Goal: Task Accomplishment & Management: Use online tool/utility

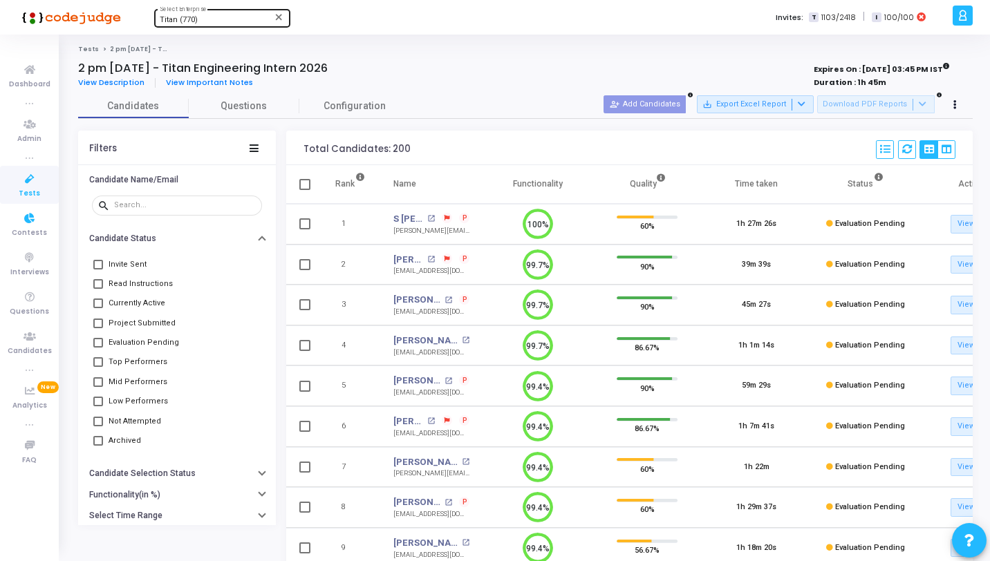
click at [27, 180] on icon at bounding box center [29, 179] width 29 height 17
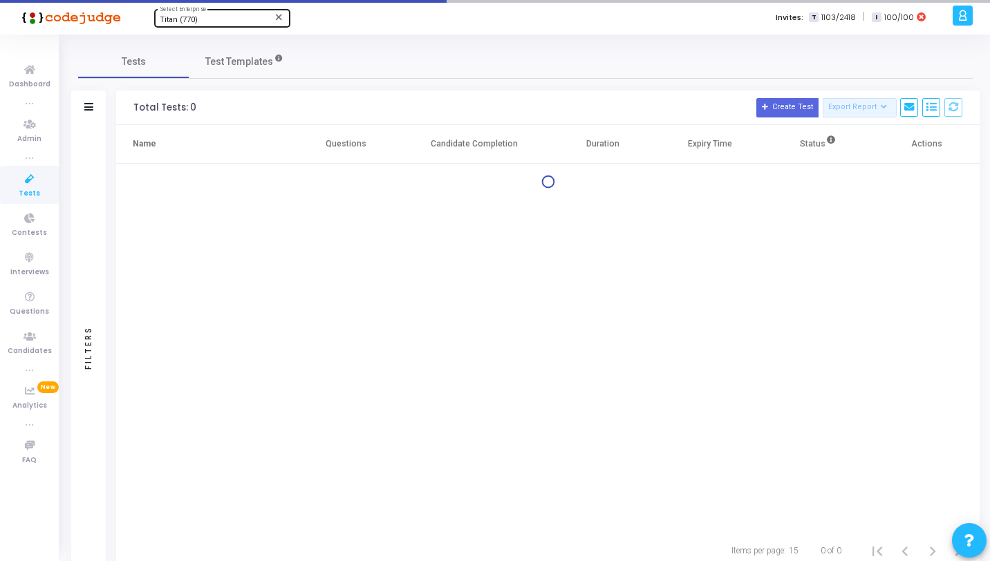
click at [198, 17] on div "Titan (770)" at bounding box center [216, 20] width 112 height 8
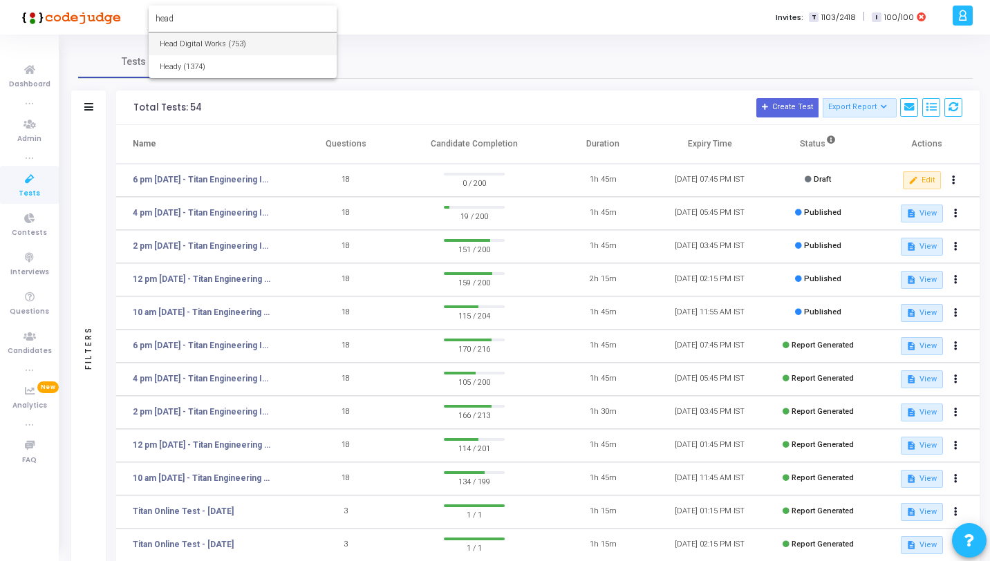
type input "head"
click at [204, 33] on span "Head Digital Works (753)" at bounding box center [243, 43] width 166 height 23
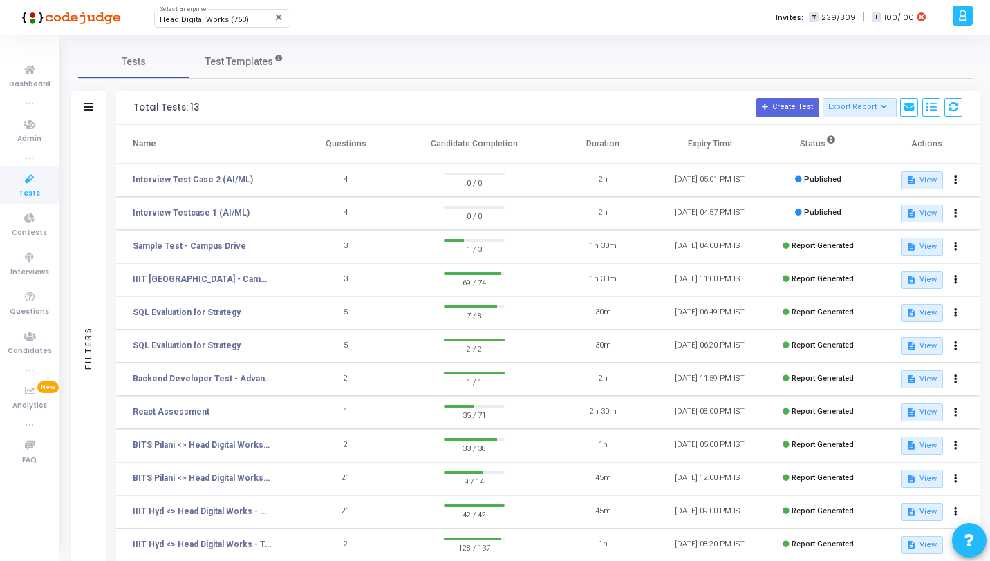
click at [28, 182] on icon at bounding box center [29, 179] width 29 height 17
click at [228, 214] on link "Interview Testcase 1 (AI/ML)" at bounding box center [191, 213] width 117 height 12
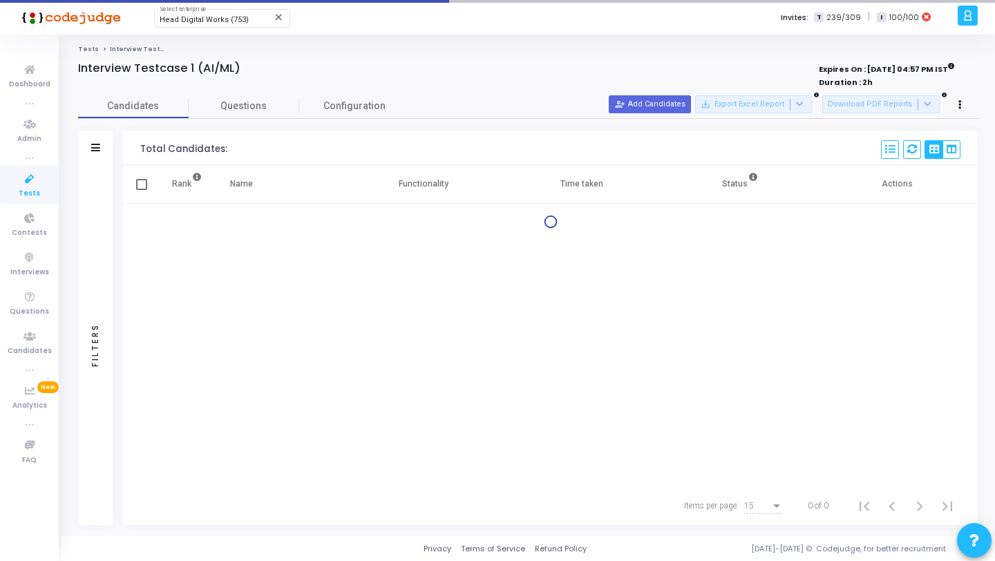
click at [34, 186] on icon at bounding box center [29, 179] width 29 height 17
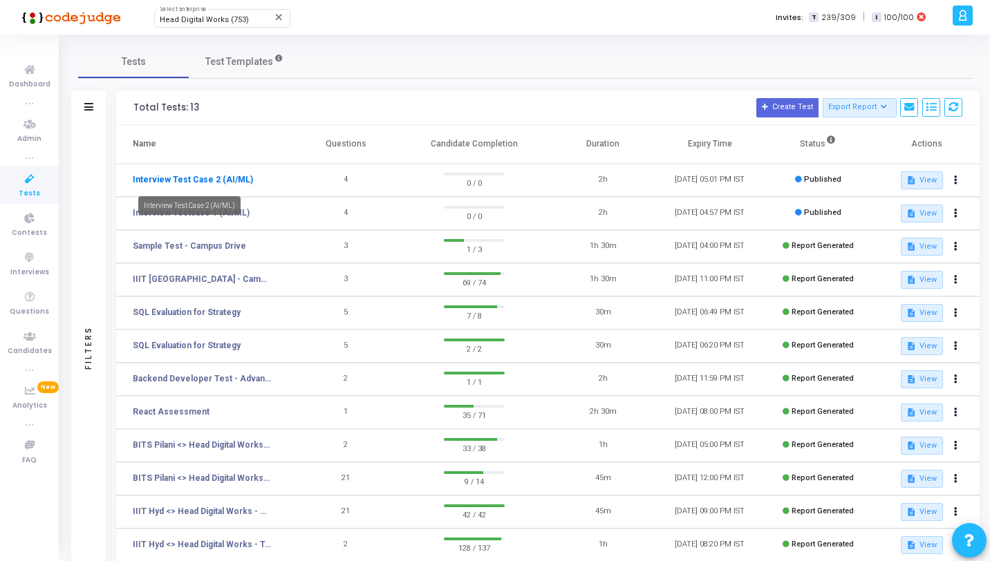
click at [214, 182] on link "Interview Test Case 2 (AI/ML)" at bounding box center [193, 179] width 120 height 12
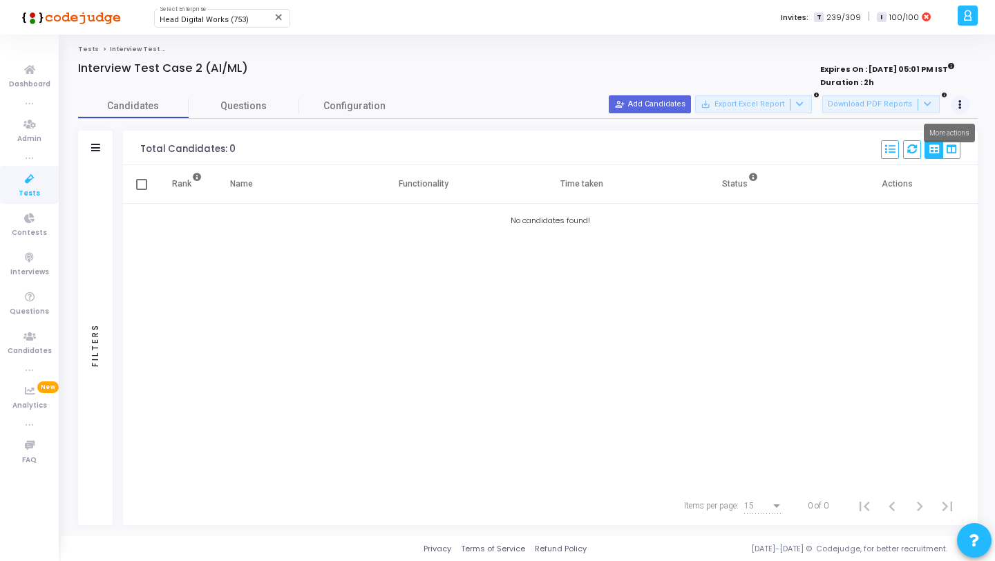
click at [966, 104] on button at bounding box center [960, 104] width 19 height 19
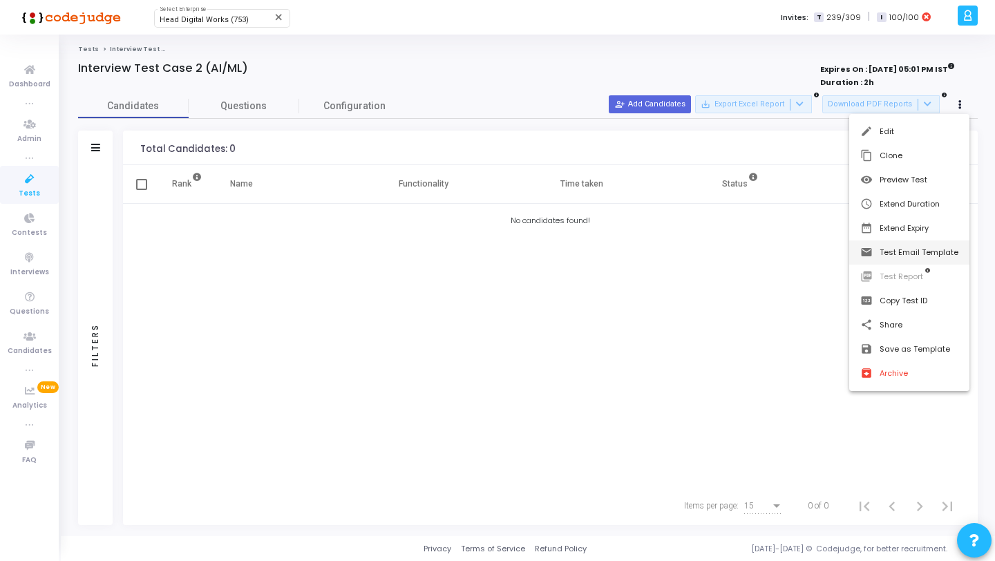
click at [923, 250] on button "email Test Email Template" at bounding box center [909, 253] width 120 height 24
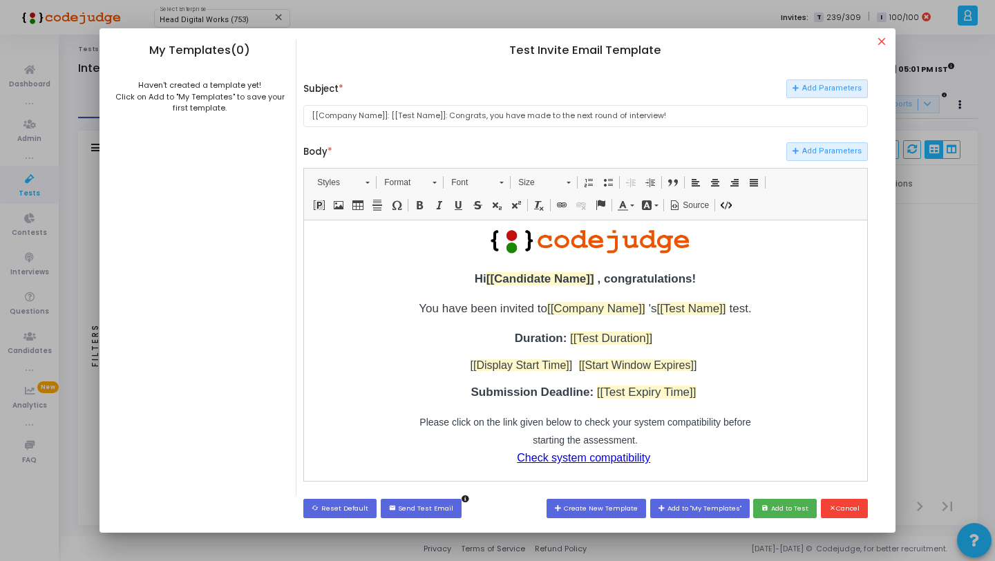
scroll to position [20, 0]
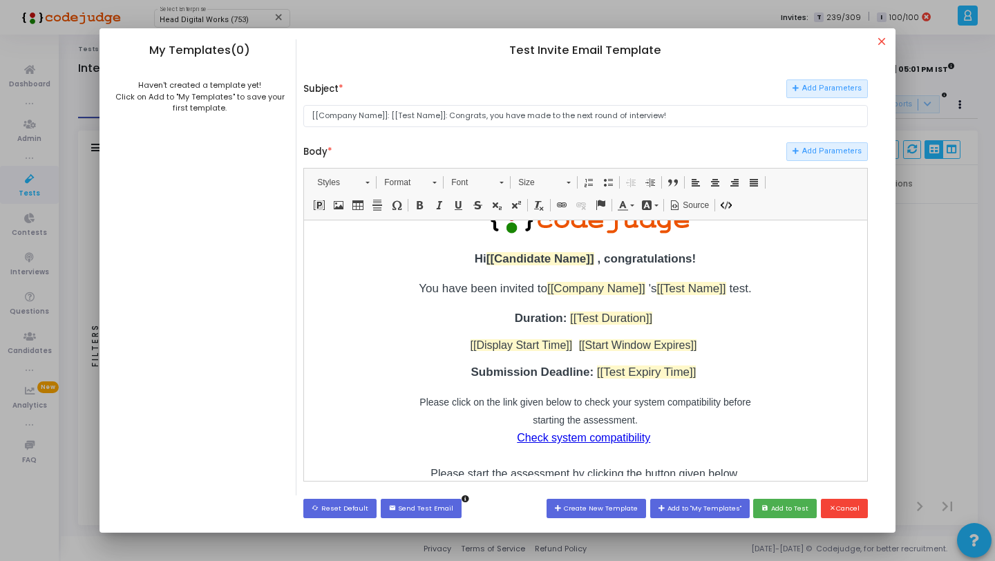
click at [875, 39] on div "close My Templates(0) Haven't created a template yet! Click on Add to "My Templ…" at bounding box center [498, 279] width 796 height 502
click at [879, 39] on mat-icon "close" at bounding box center [884, 43] width 17 height 17
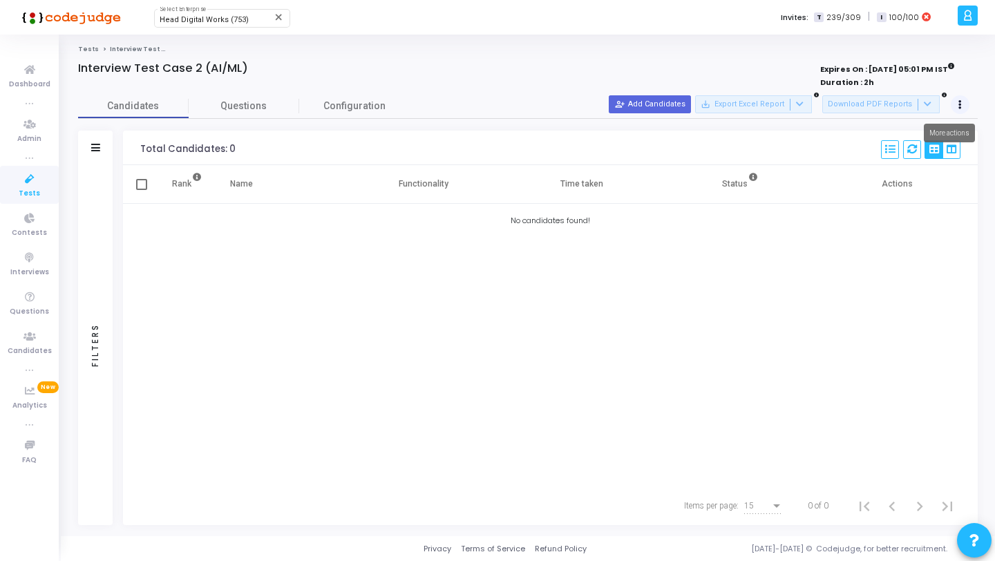
click at [960, 104] on icon at bounding box center [960, 105] width 3 height 7
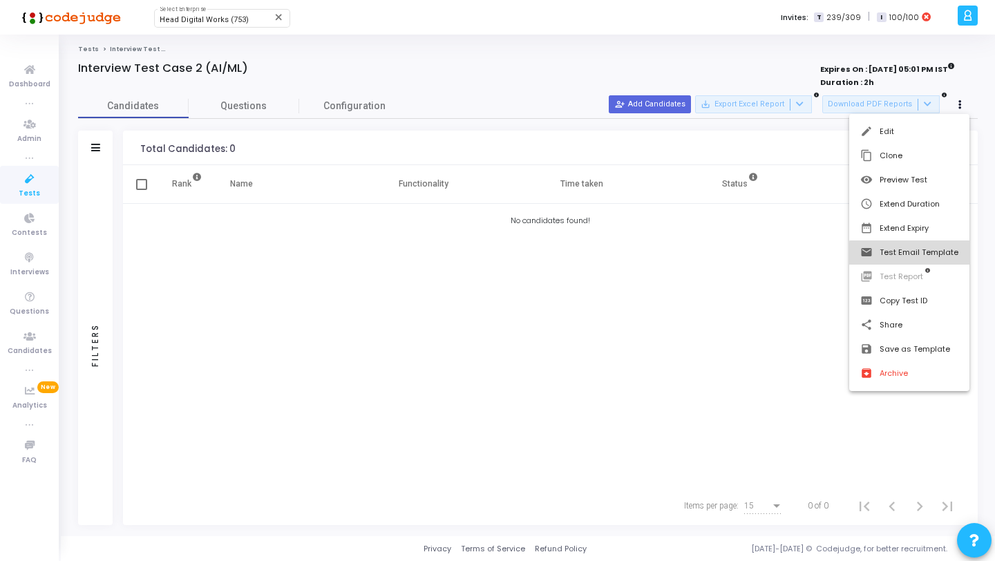
click at [923, 256] on button "email Test Email Template" at bounding box center [909, 253] width 120 height 24
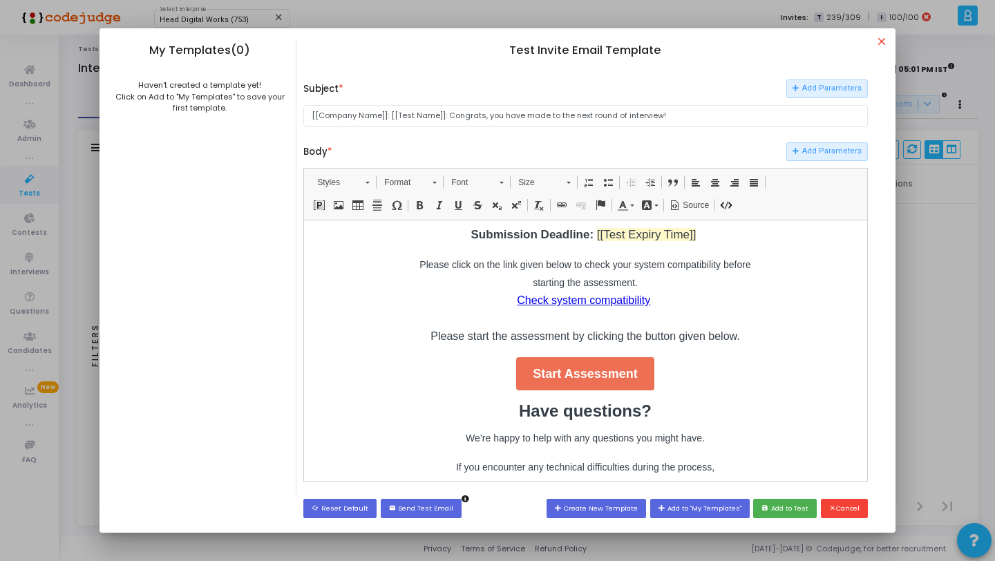
scroll to position [160, 0]
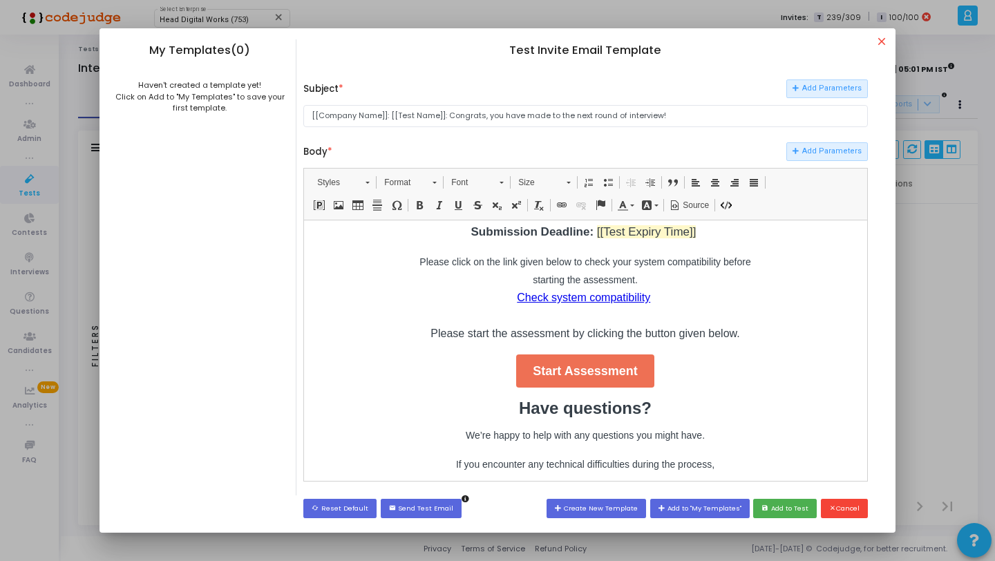
click at [615, 342] on p "Please click on the link given below to check your system compatibility before …" at bounding box center [586, 297] width 346 height 90
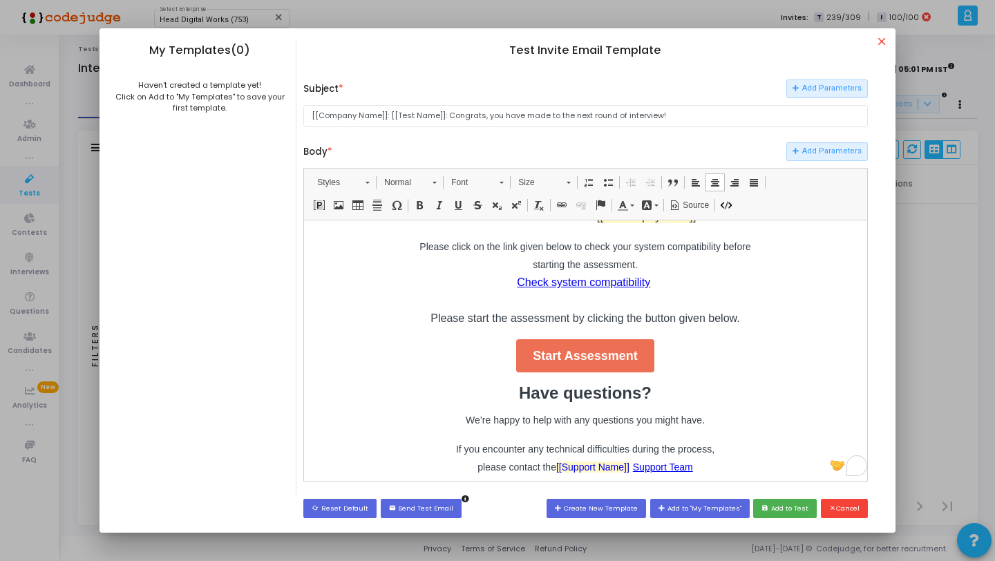
scroll to position [140, 0]
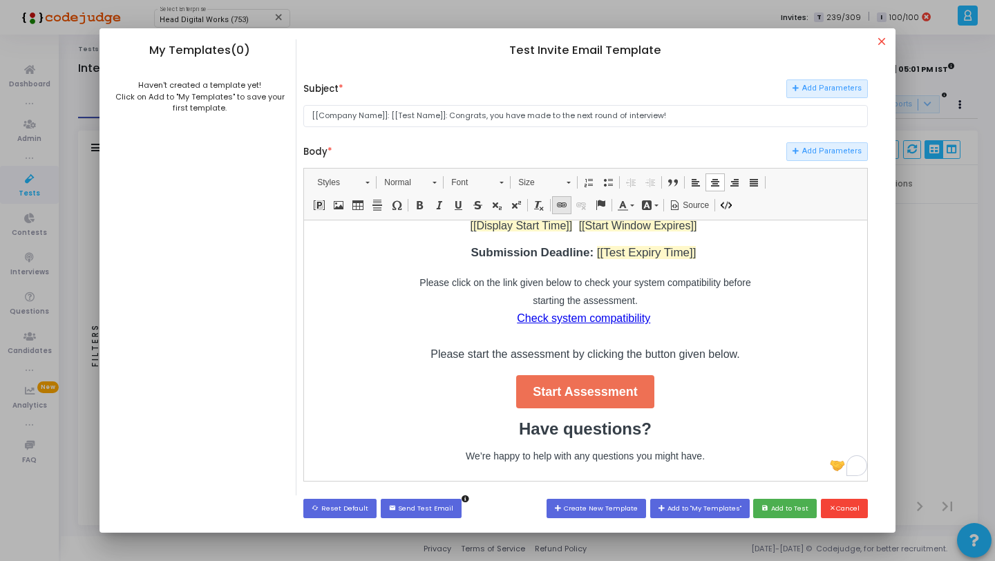
click at [563, 205] on span at bounding box center [561, 205] width 11 height 11
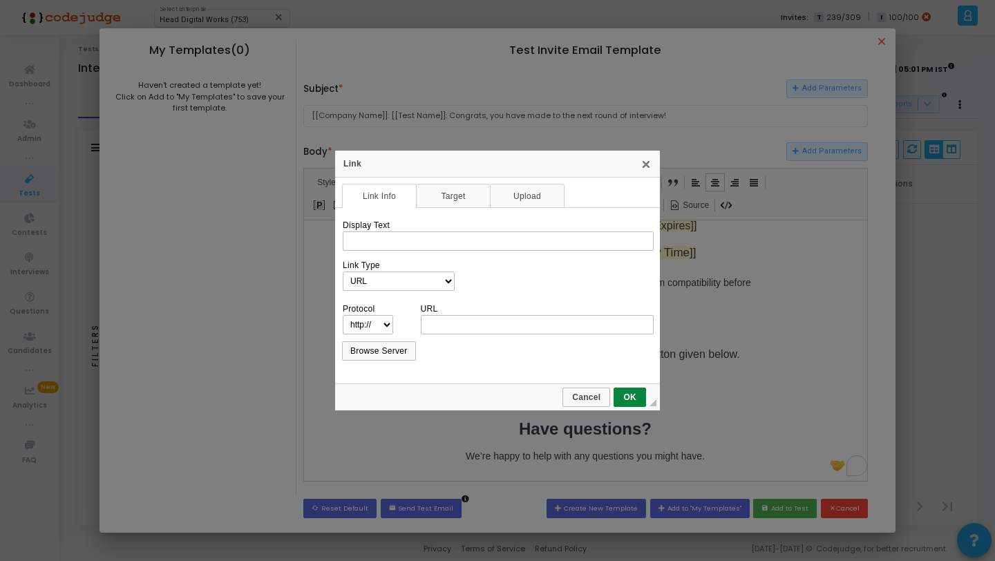
scroll to position [0, 0]
click at [520, 190] on link "Upload" at bounding box center [527, 196] width 75 height 24
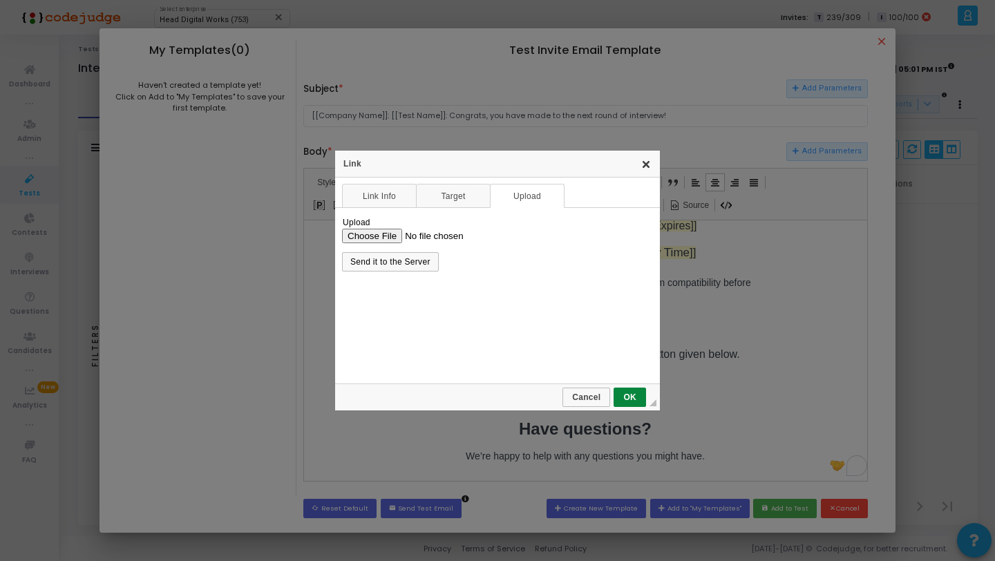
click at [644, 166] on link "X" at bounding box center [646, 163] width 11 height 11
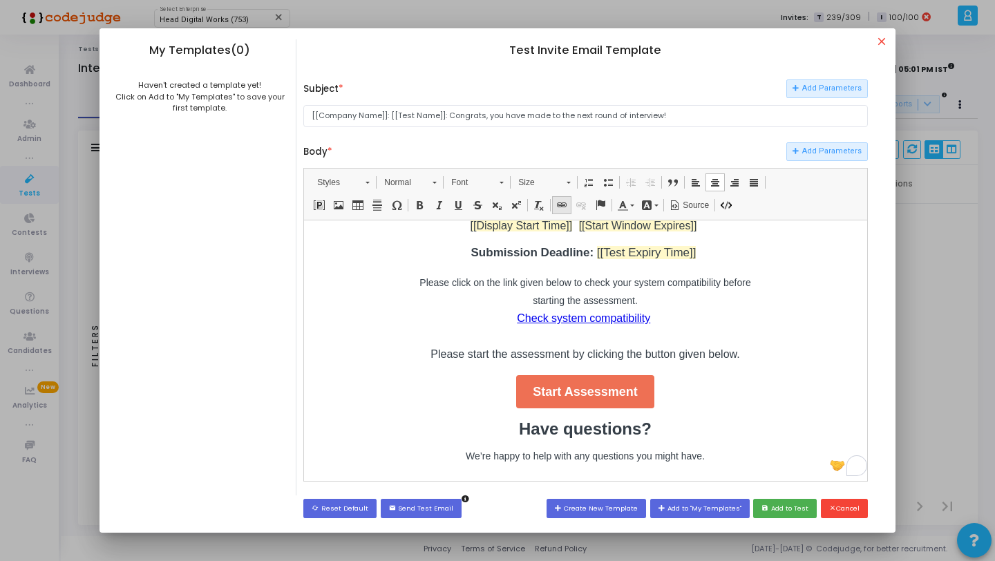
click at [558, 207] on span at bounding box center [561, 205] width 11 height 11
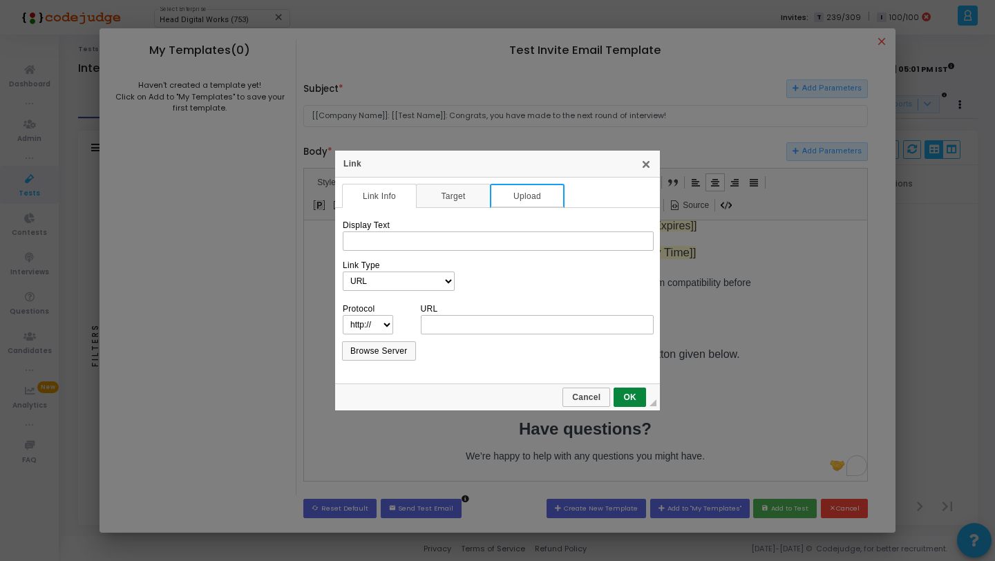
click at [531, 200] on link "Upload" at bounding box center [527, 196] width 75 height 24
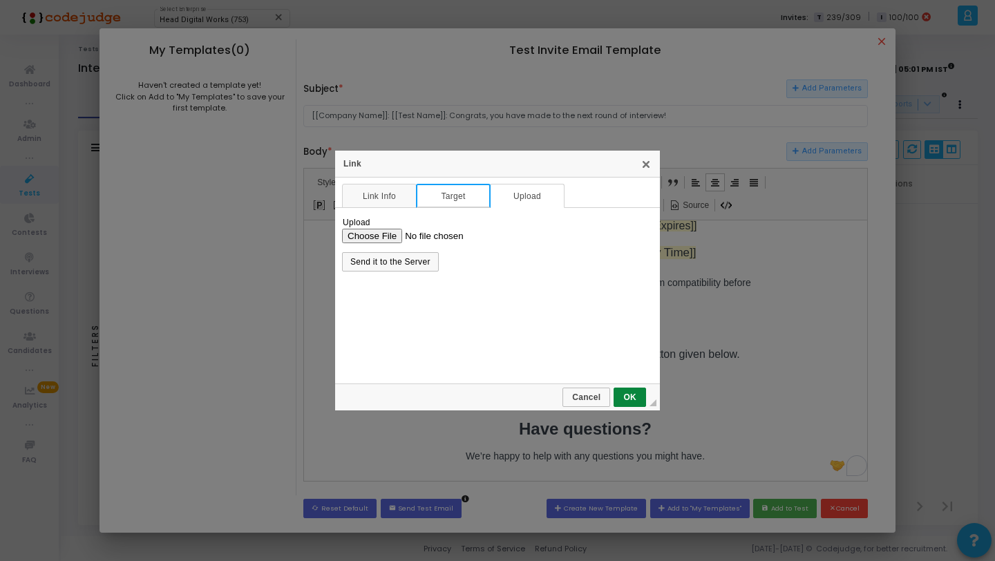
click at [458, 194] on link "Target" at bounding box center [453, 196] width 75 height 24
click at [379, 194] on link "Link Info" at bounding box center [379, 196] width 75 height 24
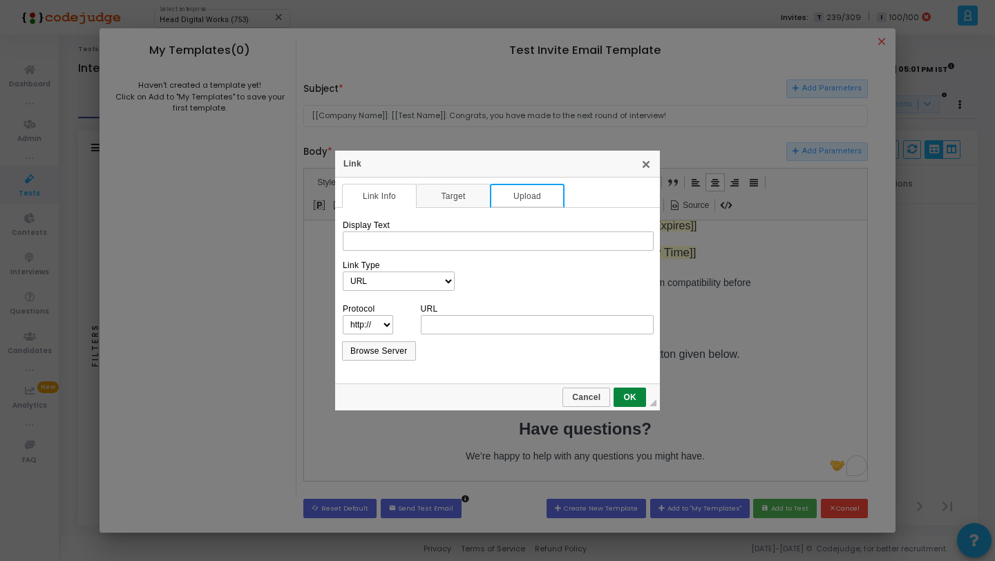
click at [521, 196] on link "Upload" at bounding box center [527, 196] width 75 height 24
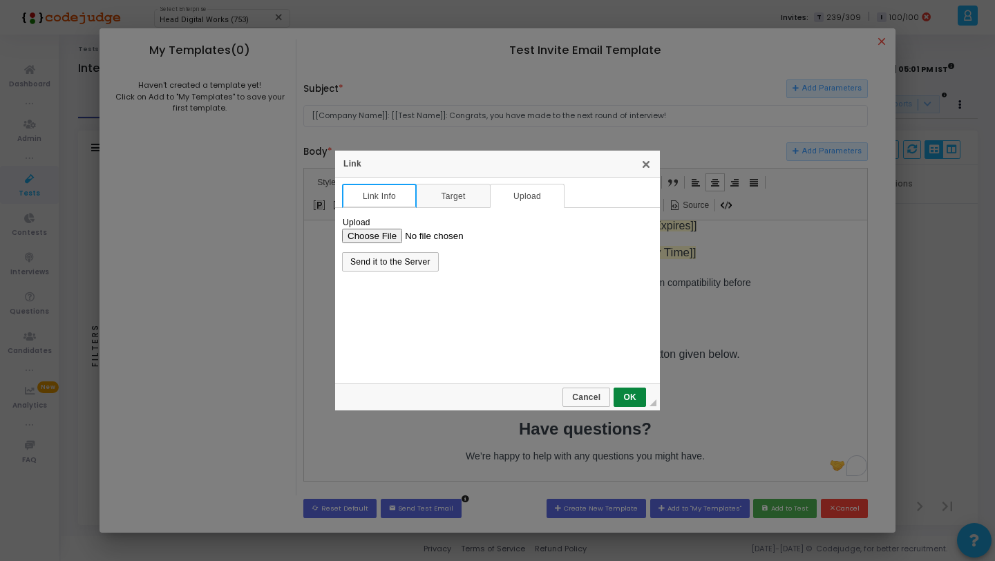
click at [393, 190] on link "Link Info" at bounding box center [379, 196] width 75 height 24
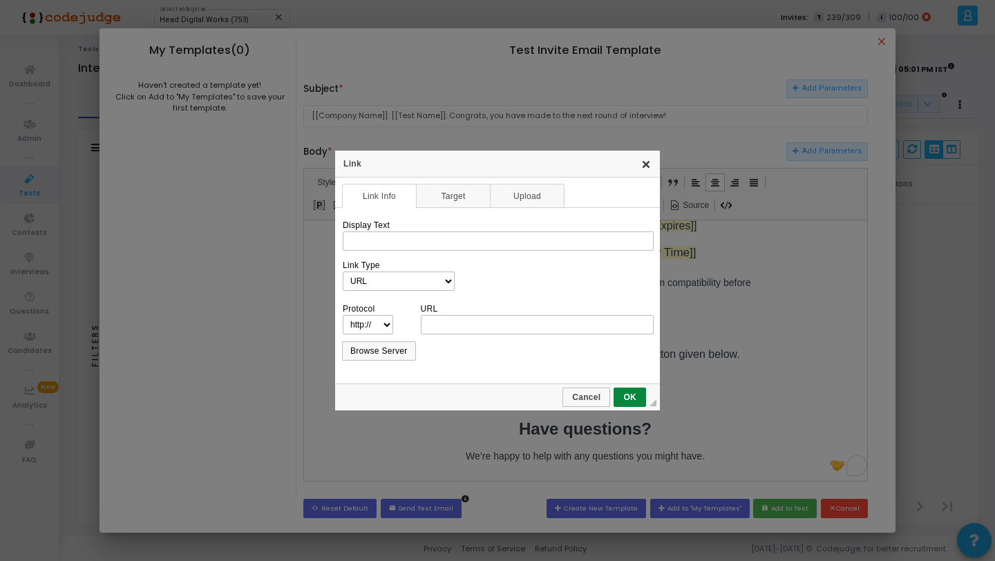
click at [648, 164] on link "X" at bounding box center [646, 163] width 11 height 11
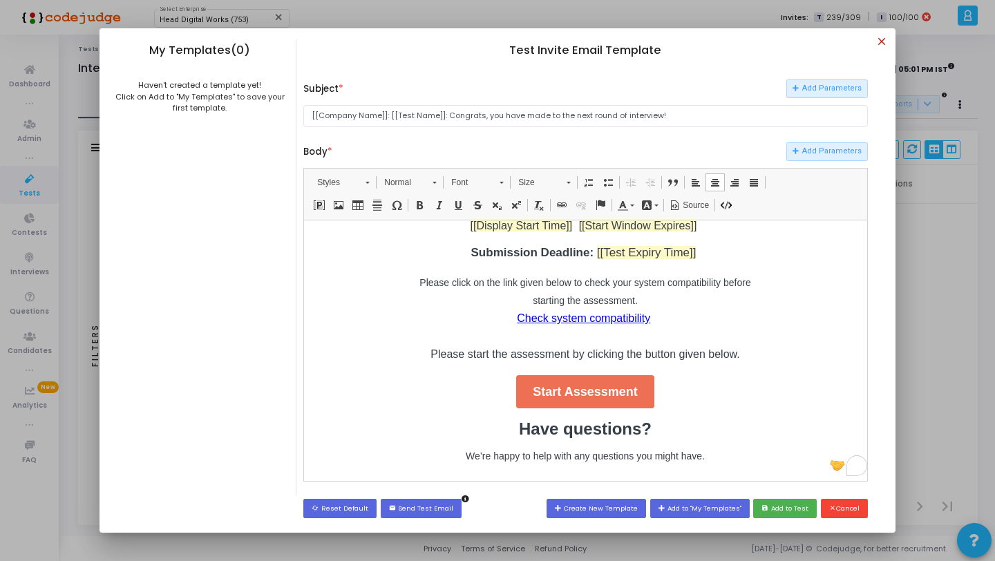
click at [883, 45] on mat-icon "close" at bounding box center [884, 43] width 17 height 17
